Goal: Use online tool/utility: Utilize a website feature to perform a specific function

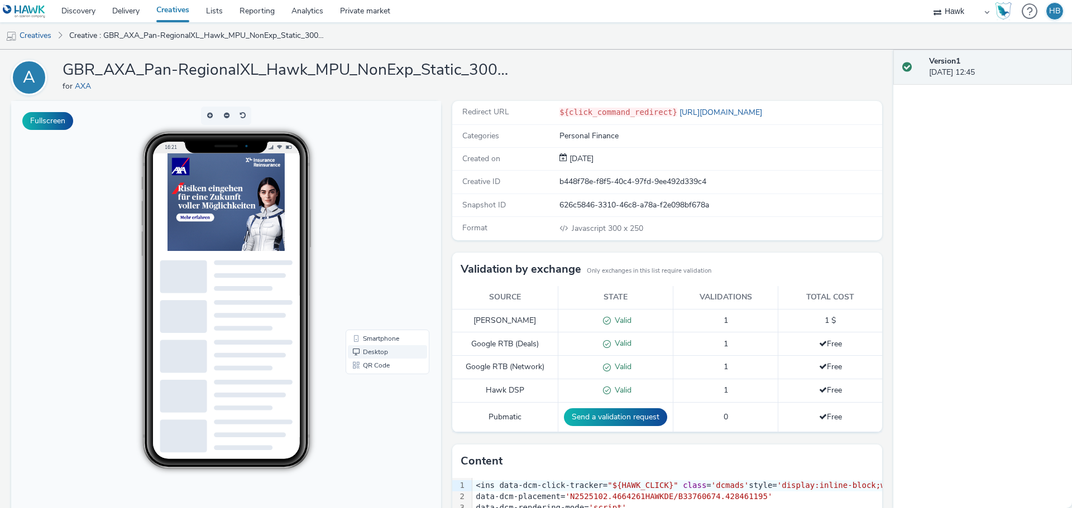
click at [380, 345] on link "Desktop" at bounding box center [387, 351] width 79 height 13
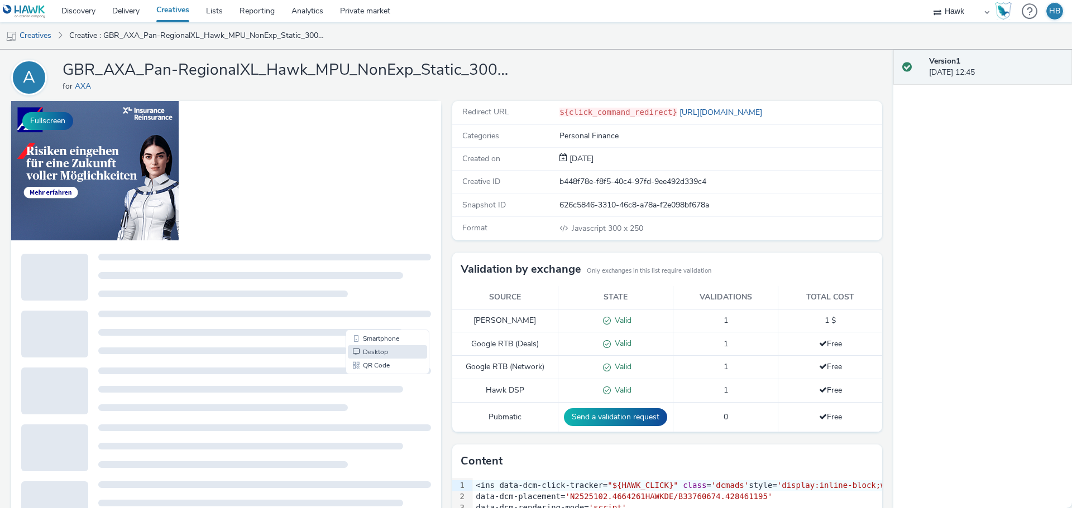
click at [380, 334] on div at bounding box center [250, 332] width 305 height 7
click at [382, 338] on link "Smartphone" at bounding box center [387, 338] width 79 height 13
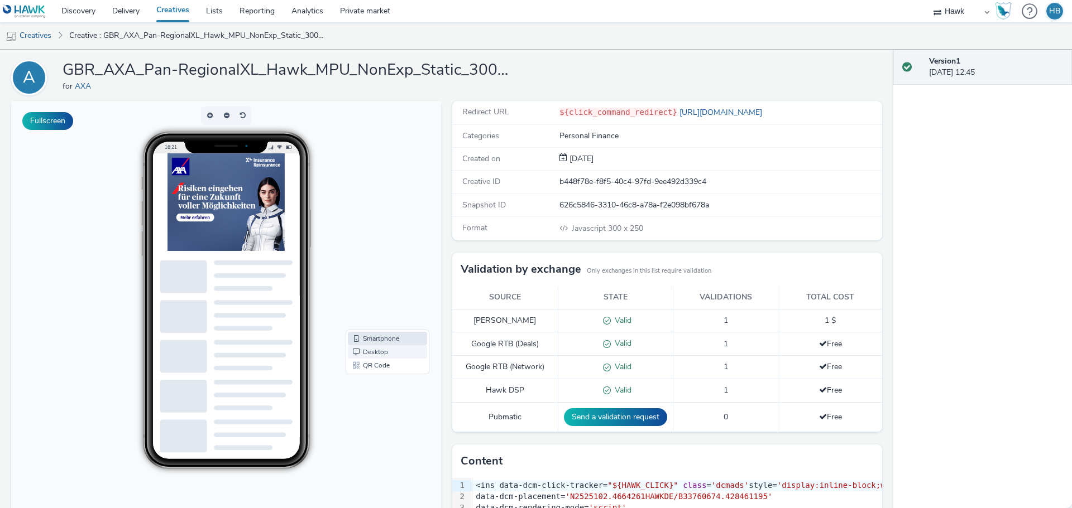
click at [377, 350] on link "Desktop" at bounding box center [387, 351] width 79 height 13
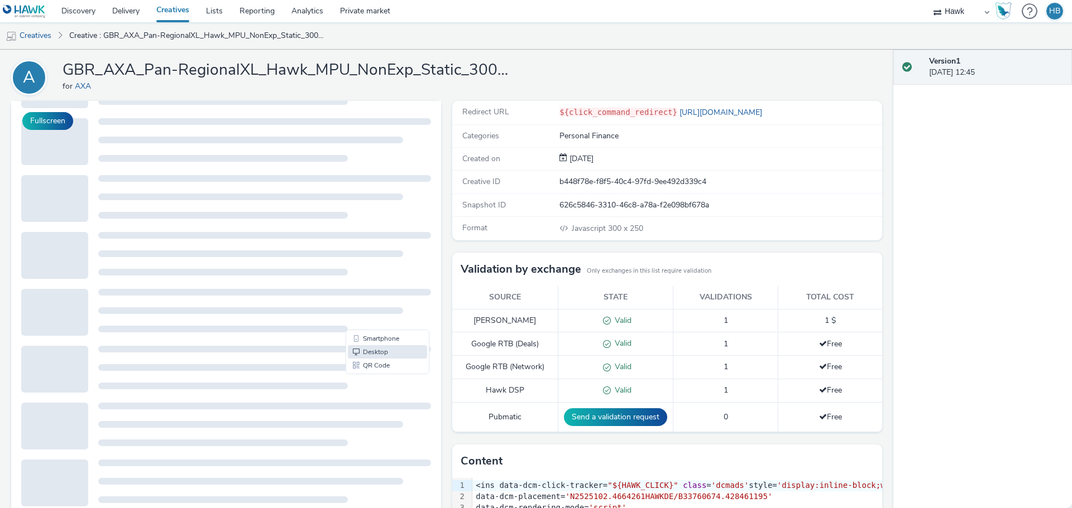
scroll to position [193, 0]
click at [59, 131] on div at bounding box center [54, 141] width 67 height 47
click at [54, 126] on button "Fullscreen" at bounding box center [47, 121] width 51 height 18
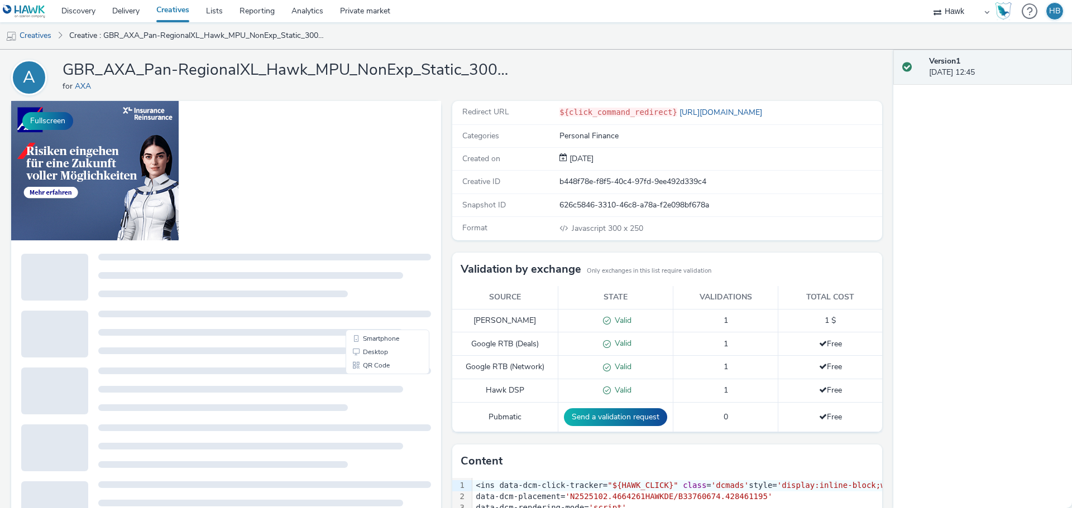
scroll to position [0, 0]
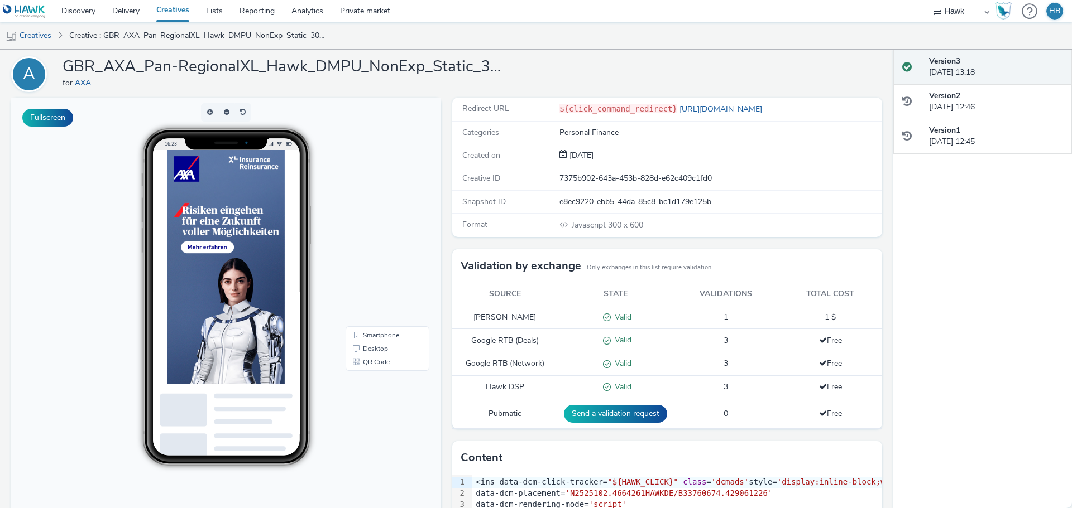
scroll to position [35, 0]
click at [363, 346] on link "Desktop" at bounding box center [387, 348] width 79 height 13
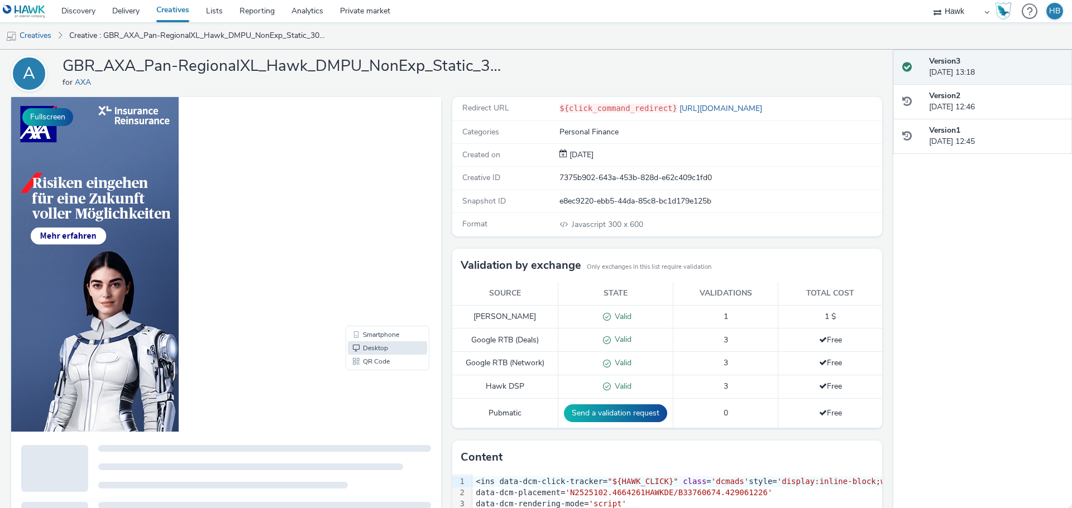
scroll to position [0, 0]
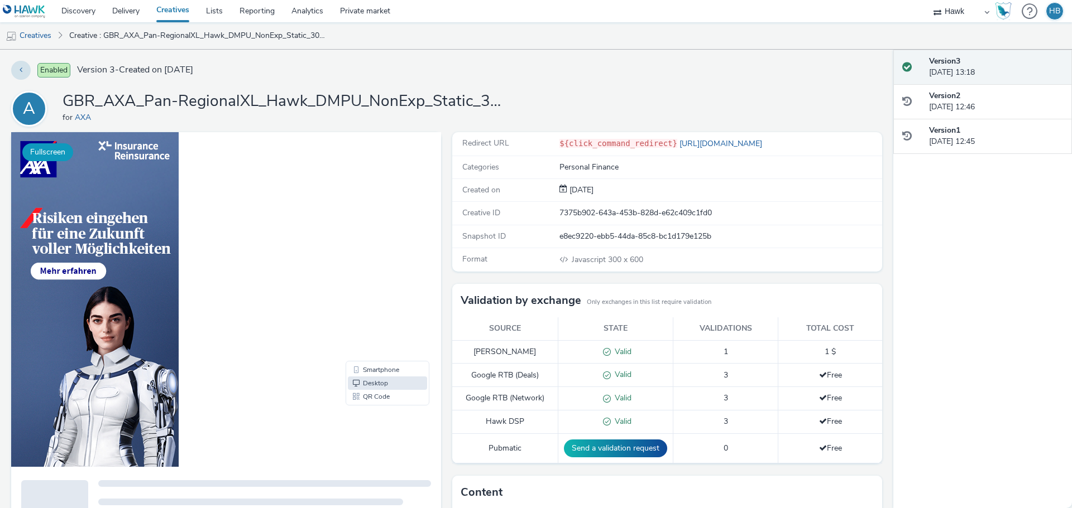
click at [55, 151] on button "Fullscreen" at bounding box center [47, 152] width 51 height 18
